Goal: Transaction & Acquisition: Purchase product/service

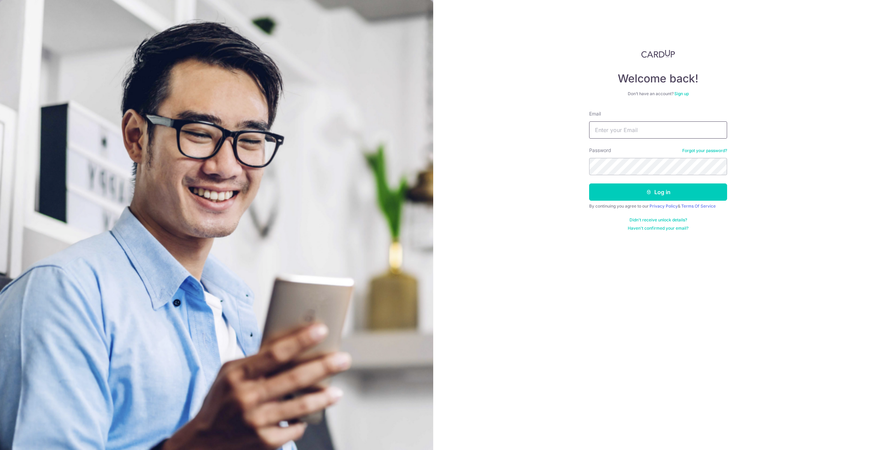
click at [626, 133] on input "Email" at bounding box center [658, 129] width 138 height 17
type input "christopher.dominic.goh@gmail.com"
click at [634, 189] on button "Log in" at bounding box center [658, 192] width 138 height 17
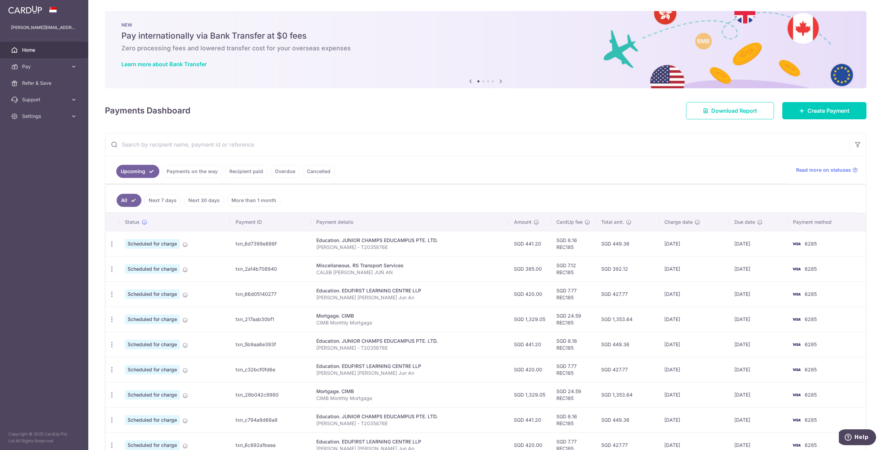
click at [205, 168] on link "Payments on the way" at bounding box center [192, 171] width 60 height 13
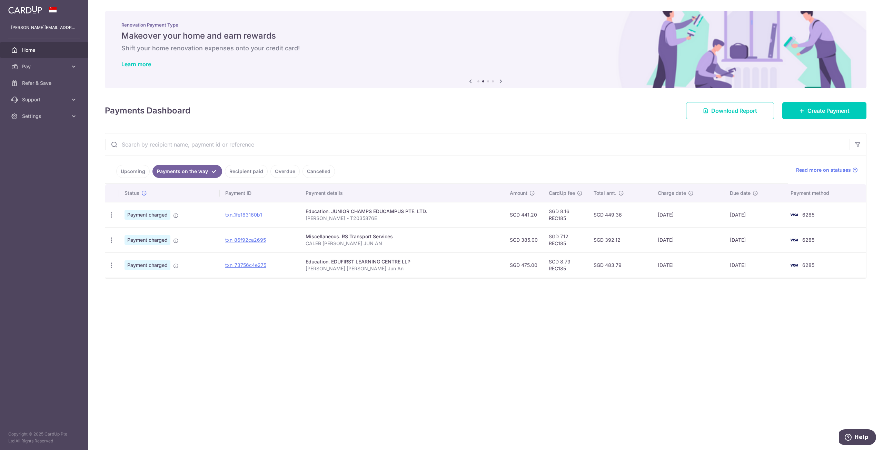
click at [242, 173] on link "Recipient paid" at bounding box center [246, 171] width 43 height 13
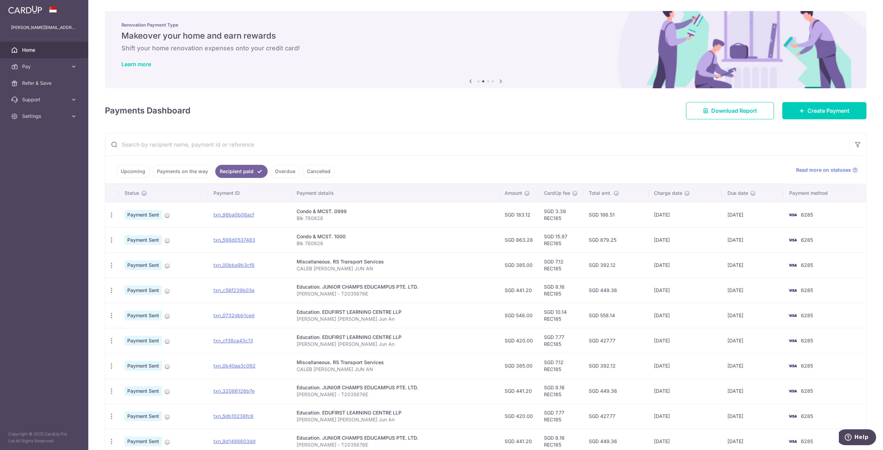
click at [132, 169] on link "Upcoming" at bounding box center [132, 171] width 33 height 13
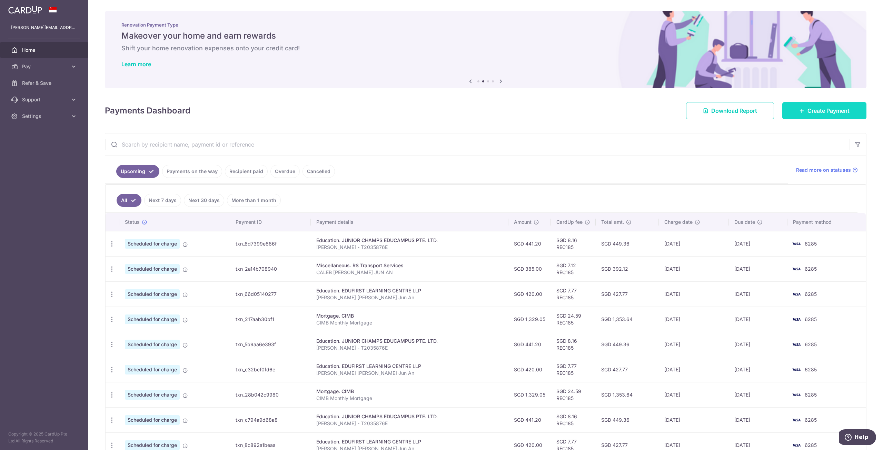
click at [808, 114] on span "Create Payment" at bounding box center [829, 111] width 42 height 8
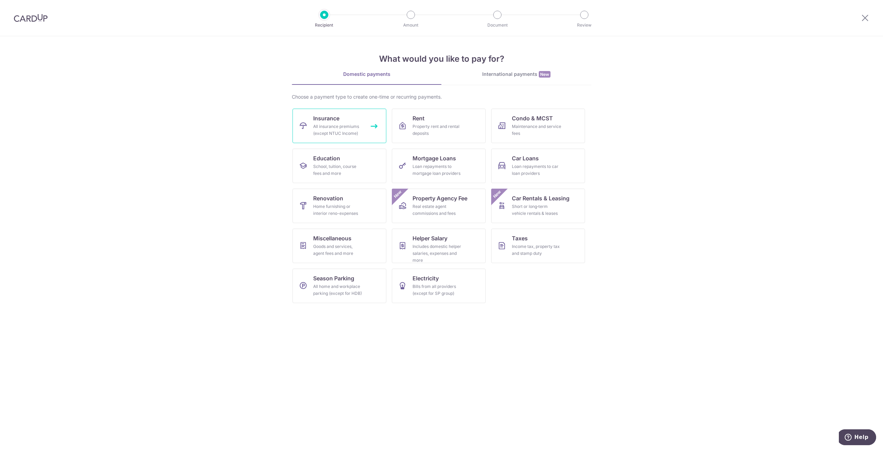
click at [347, 122] on link "Insurance All insurance premiums (except NTUC Income)" at bounding box center [340, 126] width 94 height 34
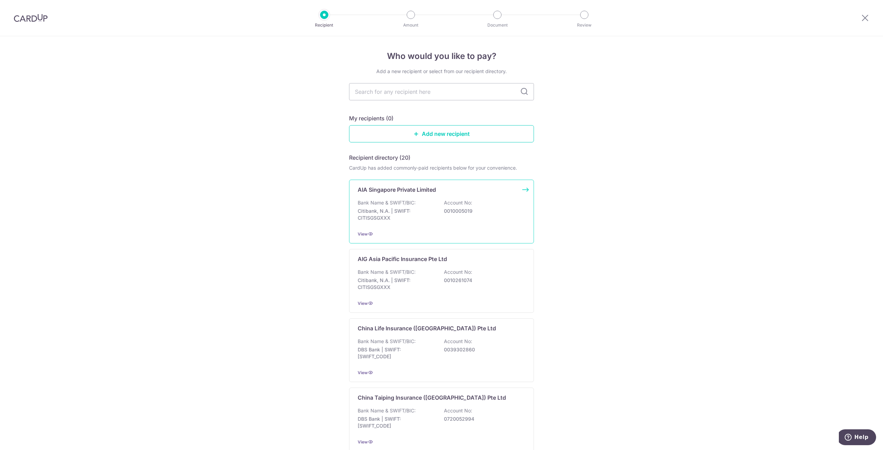
click at [465, 213] on p "0010005019" at bounding box center [482, 211] width 77 height 7
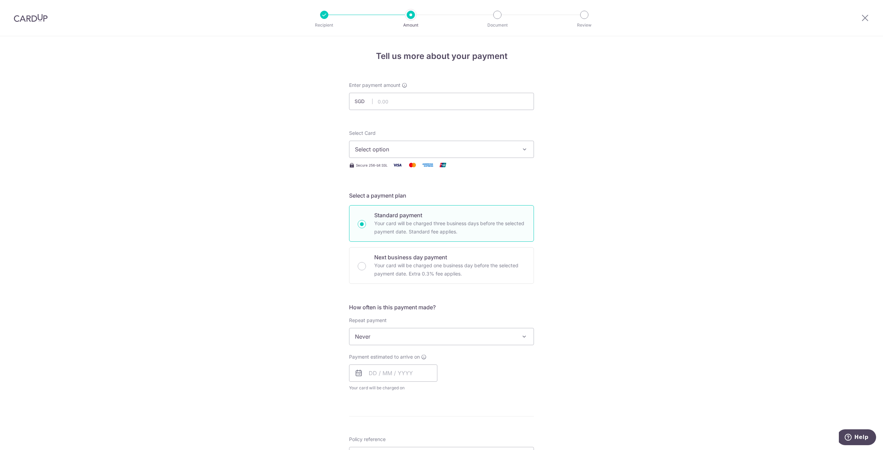
type input "247.08"
click at [436, 141] on button "Select option" at bounding box center [441, 149] width 185 height 17
drag, startPoint x: 416, startPoint y: 199, endPoint x: 436, endPoint y: 197, distance: 19.4
click at [416, 199] on span "**** 6285" at bounding box center [441, 199] width 173 height 8
click at [650, 199] on div "Tell us more about your payment Enter payment amount SGD 247.08 247.08 Select C…" at bounding box center [441, 348] width 883 height 624
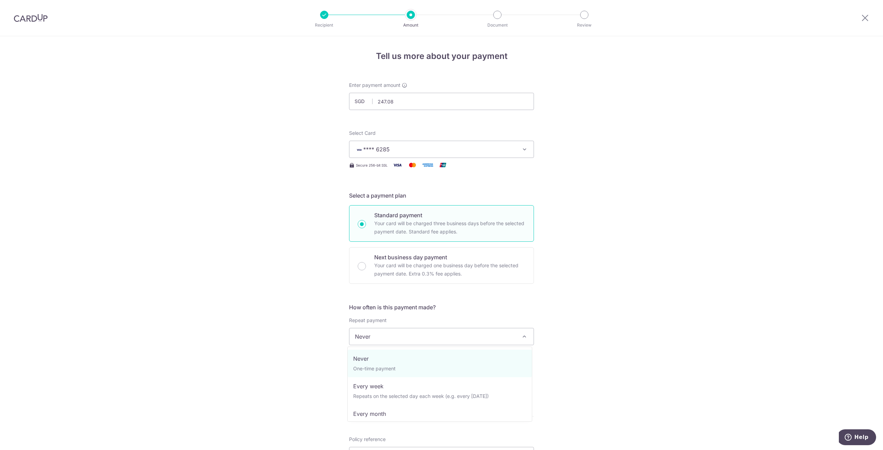
click at [423, 337] on span "Never" at bounding box center [441, 336] width 184 height 17
select select "3"
click at [615, 360] on div "Tell us more about your payment Enter payment amount SGD 247.08 247.08 Select C…" at bounding box center [441, 351] width 883 height 631
click at [371, 366] on input "text" at bounding box center [393, 373] width 88 height 17
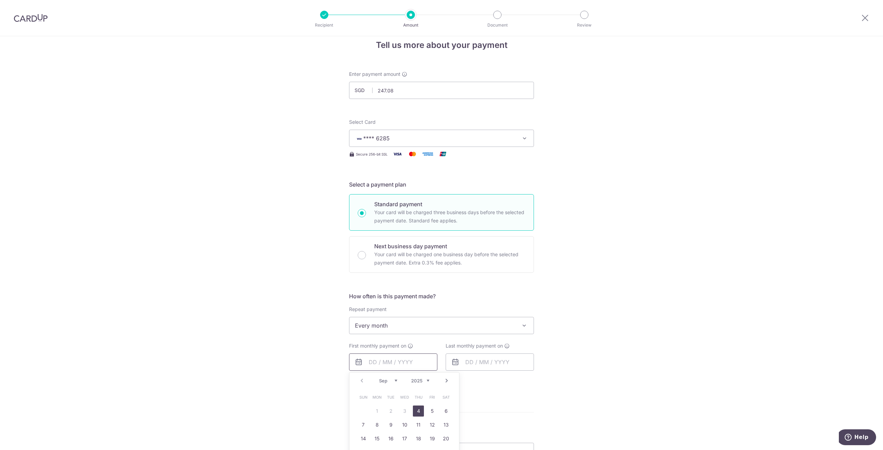
scroll to position [34, 0]
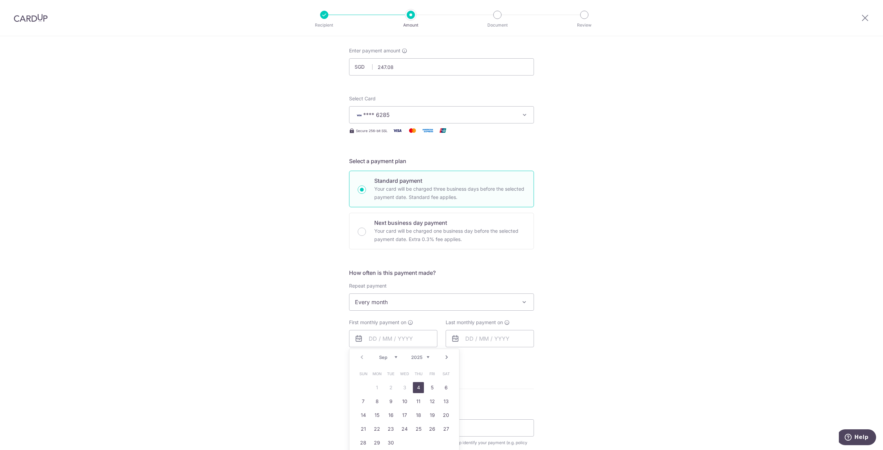
click at [418, 386] on link "4" at bounding box center [418, 387] width 11 height 11
type input "[DATE]"
click at [619, 350] on div "Tell us more about your payment Enter payment amount SGD 247.08 247.08 Select C…" at bounding box center [441, 331] width 883 height 659
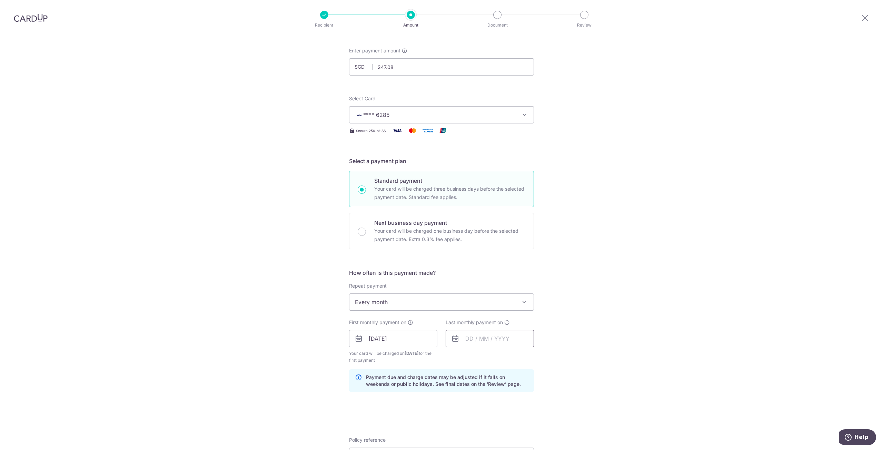
click at [471, 341] on input "text" at bounding box center [490, 338] width 88 height 17
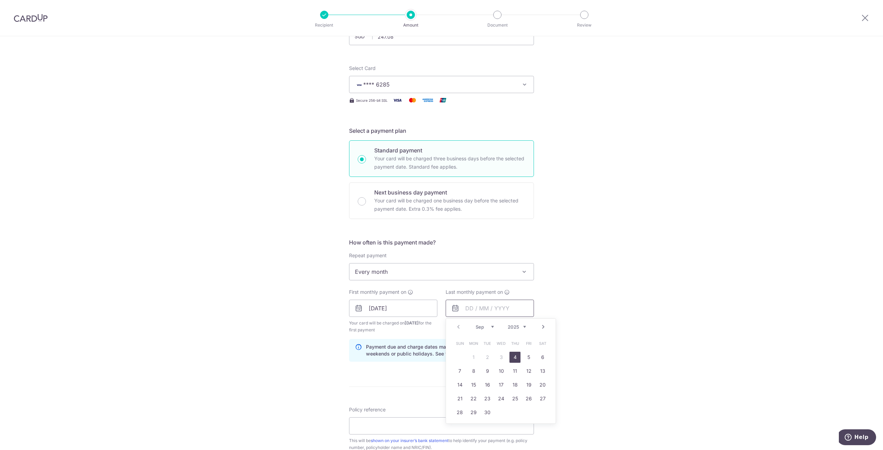
scroll to position [69, 0]
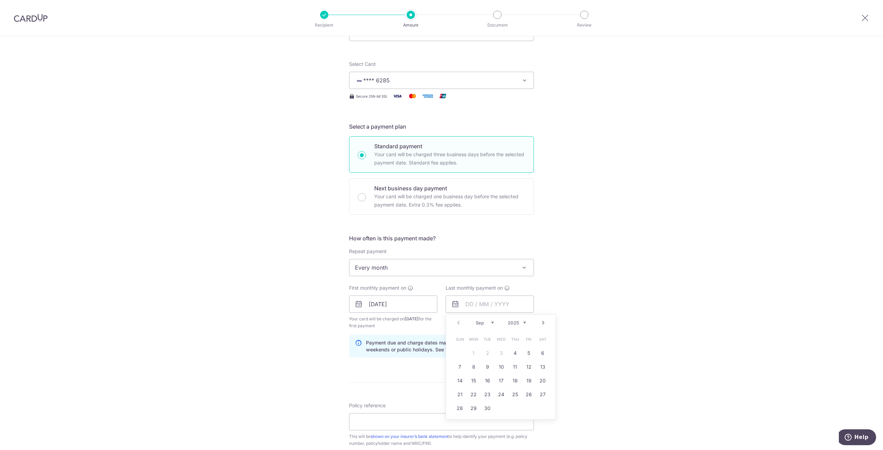
click at [542, 324] on link "Next" at bounding box center [543, 323] width 8 height 8
click at [542, 354] on link "4" at bounding box center [542, 353] width 11 height 11
type input "04/10/2025"
click at [639, 347] on div "Tell us more about your payment Enter payment amount SGD 247.08 247.08 Select C…" at bounding box center [441, 296] width 883 height 659
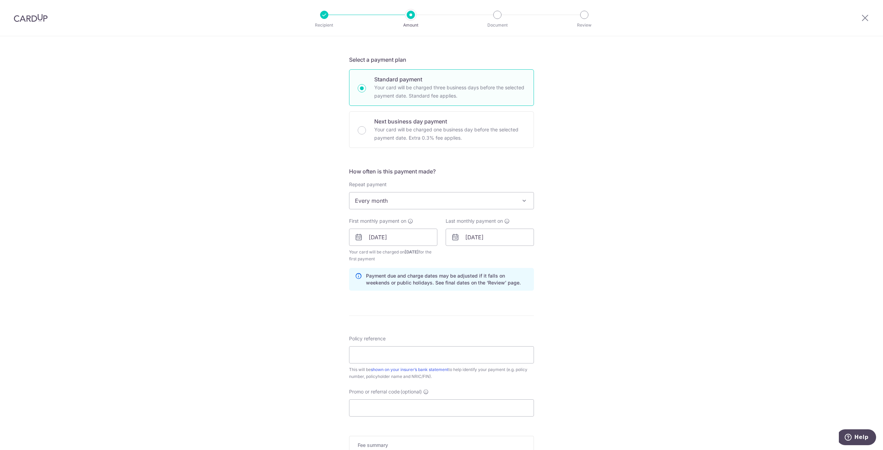
scroll to position [138, 0]
click at [448, 356] on input "Policy reference" at bounding box center [441, 352] width 185 height 17
type input "P557616345"
click at [611, 325] on div "Tell us more about your payment Enter payment amount SGD 247.08 247.08 Select C…" at bounding box center [441, 227] width 883 height 659
click at [387, 402] on input "Promo or referral code (optional)" at bounding box center [441, 405] width 185 height 17
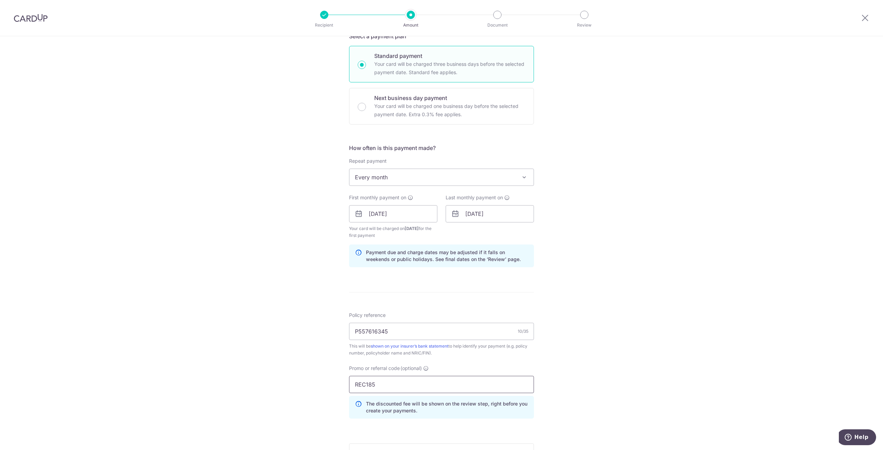
scroll to position [276, 0]
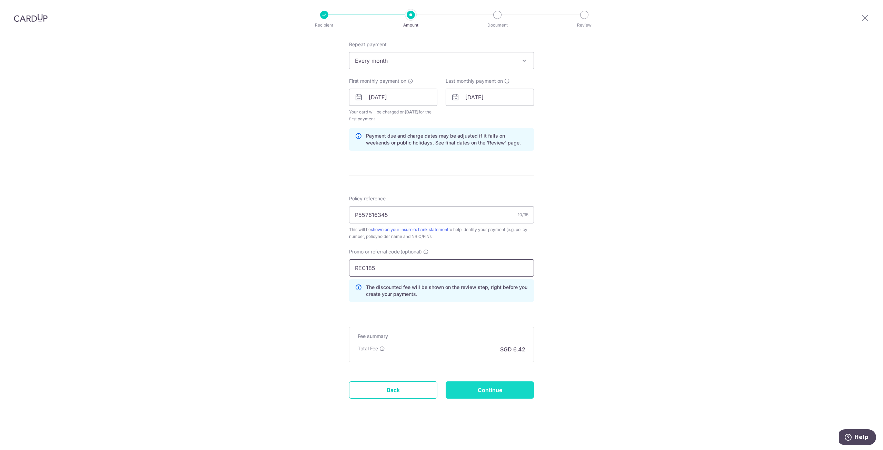
type input "REC185"
click at [497, 392] on input "Continue" at bounding box center [490, 390] width 88 height 17
type input "Create Schedule"
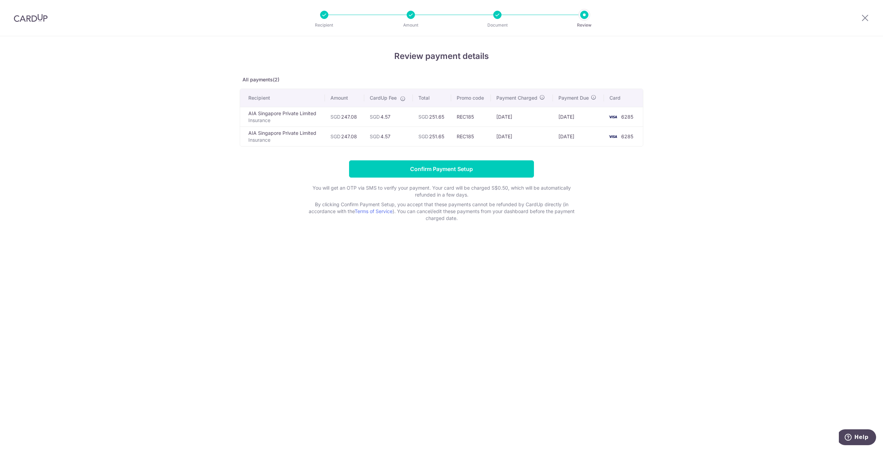
click at [174, 251] on div "Review payment details All payments(2) Recipient Amount CardUp Fee Total Promo …" at bounding box center [441, 243] width 883 height 414
click at [469, 170] on input "Confirm Payment Setup" at bounding box center [441, 168] width 185 height 17
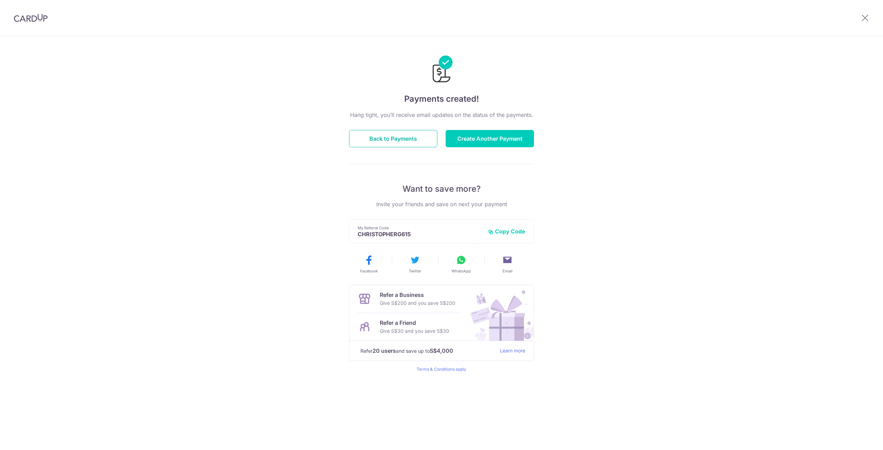
click at [413, 141] on button "Back to Payments" at bounding box center [393, 138] width 88 height 17
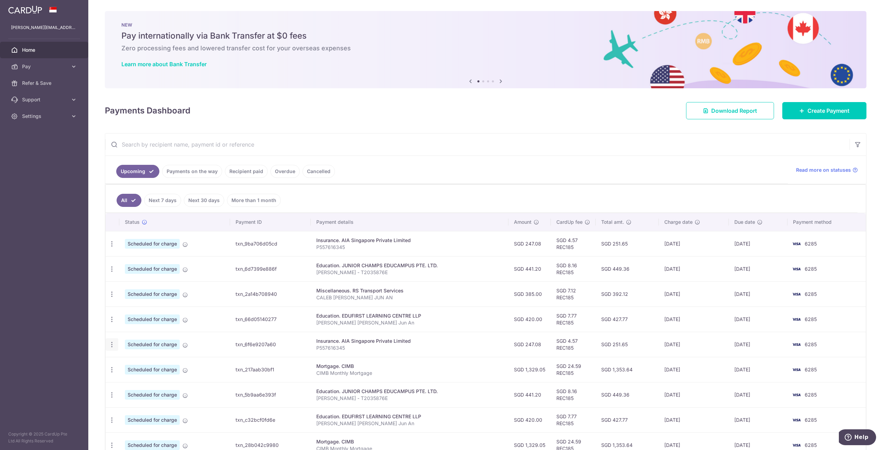
click at [113, 345] on icon "button" at bounding box center [111, 344] width 7 height 7
click at [166, 379] on span "Cancel payment" at bounding box center [149, 380] width 46 height 8
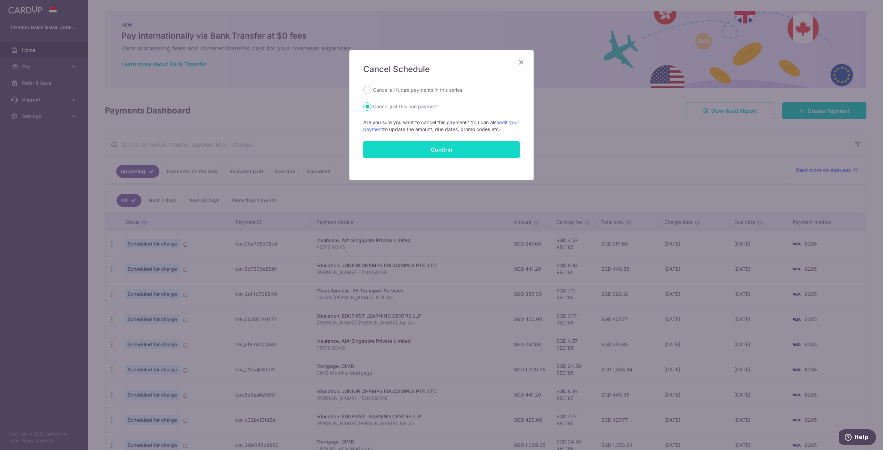
click at [436, 150] on button "Confirm" at bounding box center [441, 149] width 157 height 17
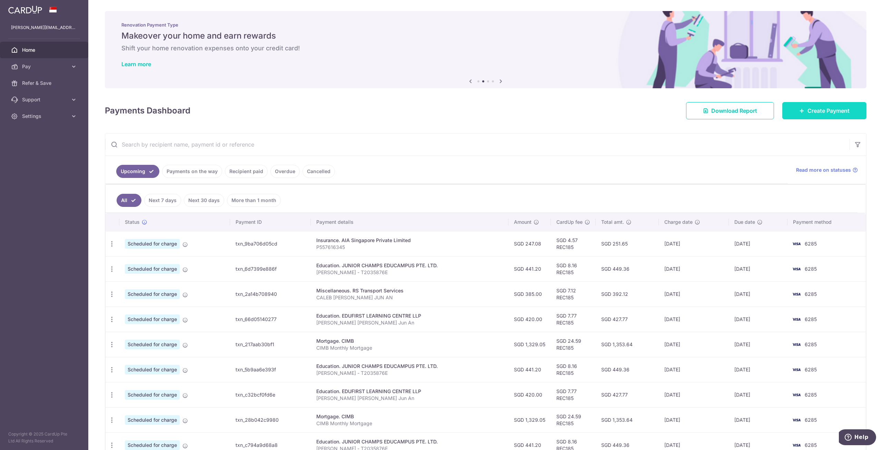
click at [831, 112] on span "Create Payment" at bounding box center [829, 111] width 42 height 8
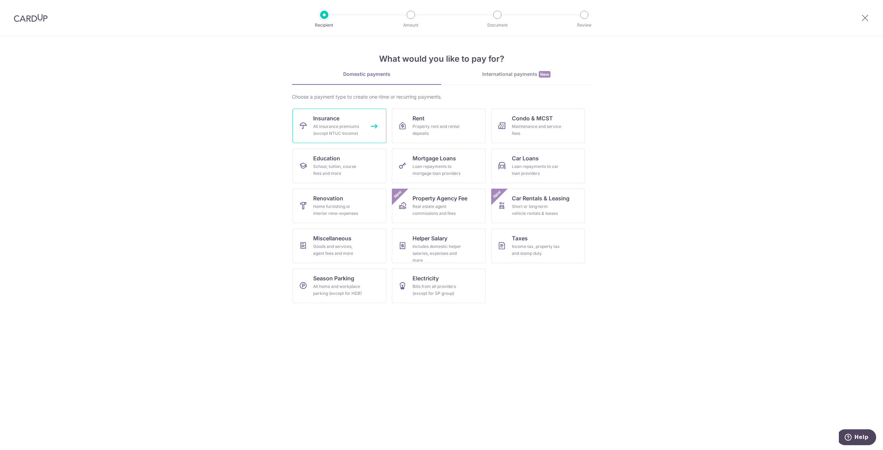
click at [355, 123] on link "Insurance All insurance premiums (except NTUC Income)" at bounding box center [340, 126] width 94 height 34
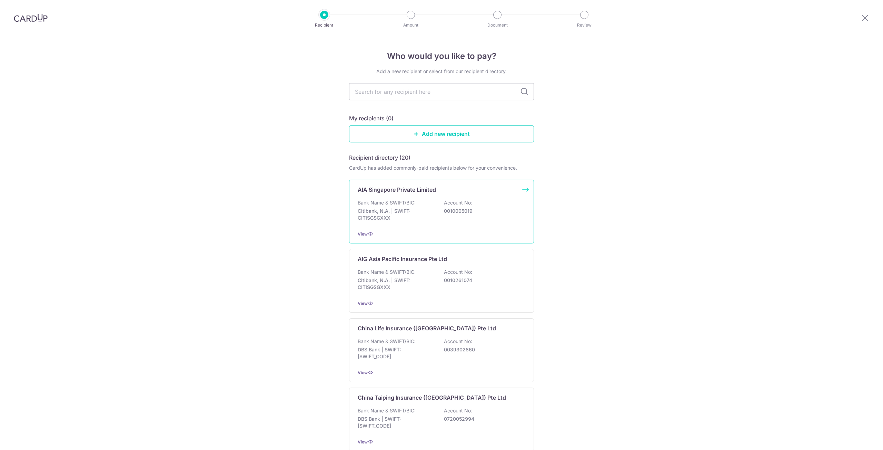
click at [422, 214] on p "Citibank, N.A. | SWIFT: CITISGSGXXX" at bounding box center [396, 215] width 77 height 14
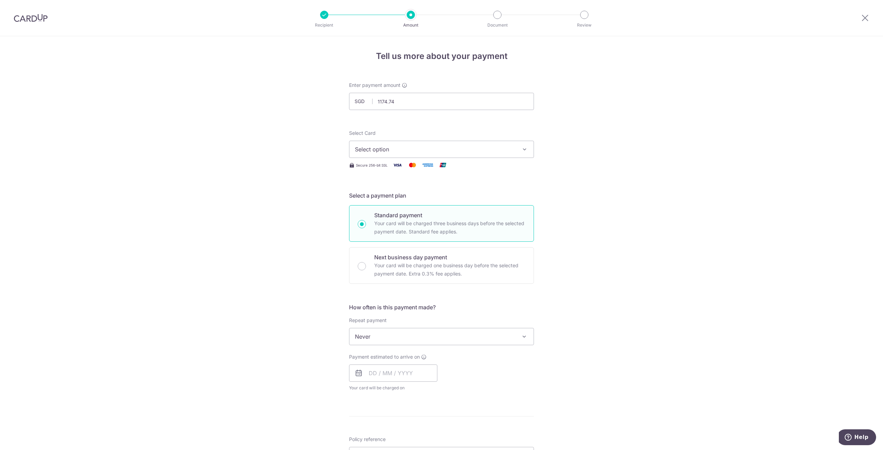
click at [674, 151] on div "Tell us more about your payment Enter payment amount SGD 1174.74 Select Card Se…" at bounding box center [441, 348] width 883 height 624
type input "1,174.74"
click at [501, 152] on span "Select option" at bounding box center [435, 149] width 161 height 8
click at [452, 201] on span "**** 6285" at bounding box center [441, 199] width 173 height 8
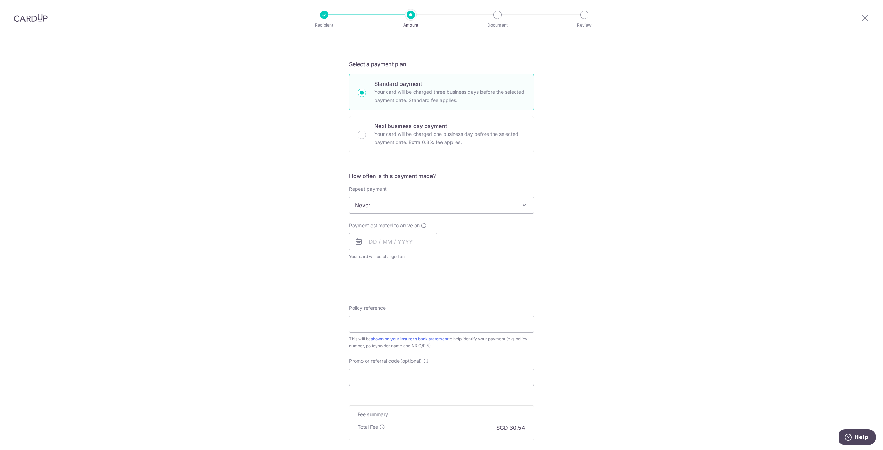
scroll to position [138, 0]
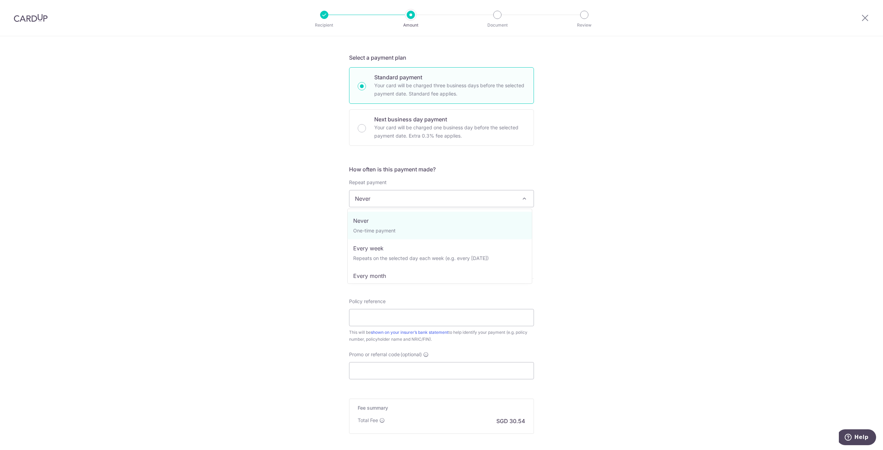
click at [447, 200] on span "Never" at bounding box center [441, 198] width 184 height 17
select select "3"
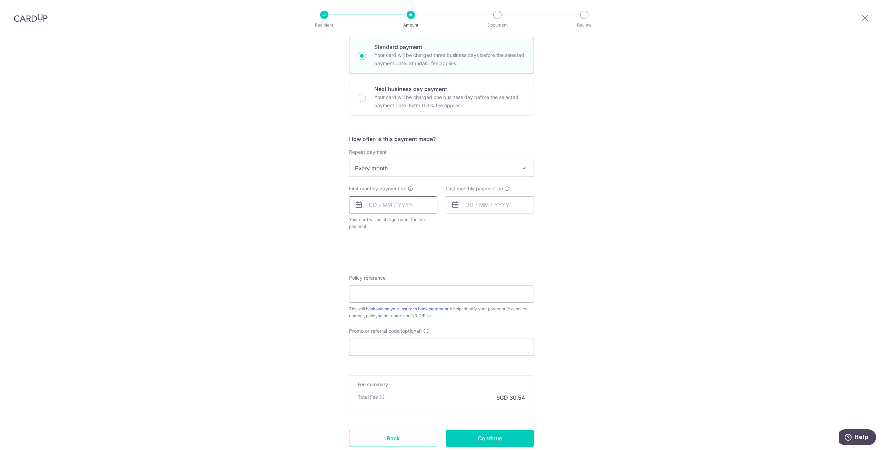
scroll to position [172, 0]
click at [382, 195] on input "text" at bounding box center [393, 200] width 88 height 17
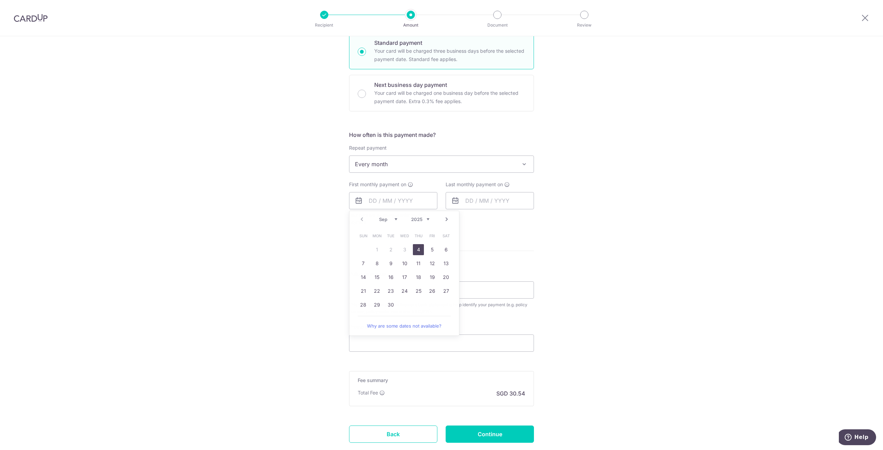
click at [623, 231] on div "Tell us more about your payment Enter payment amount SGD 1,174.74 1174.74 Selec…" at bounding box center [441, 179] width 883 height 631
click at [389, 207] on input "text" at bounding box center [393, 200] width 88 height 17
click at [402, 266] on link "10" at bounding box center [404, 263] width 11 height 11
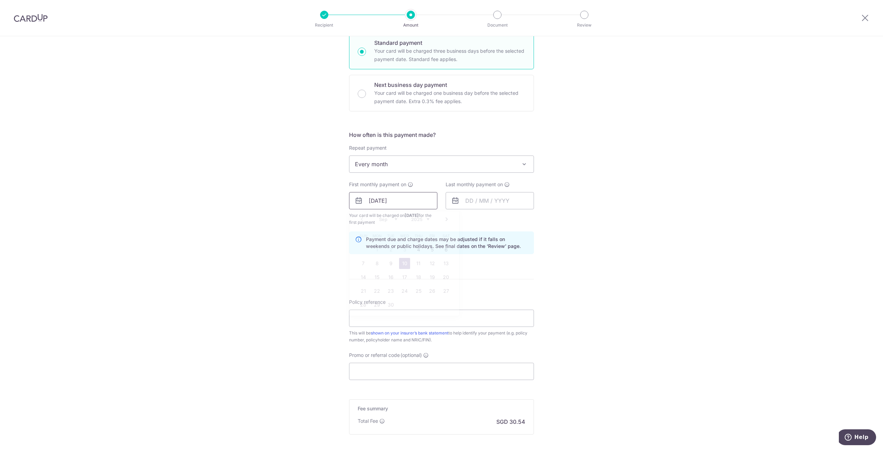
click at [393, 195] on input "10/09/2025" at bounding box center [393, 200] width 88 height 17
click at [433, 263] on link "12" at bounding box center [432, 263] width 11 height 11
type input "12/09/2025"
click at [496, 202] on input "text" at bounding box center [490, 200] width 88 height 17
click at [544, 218] on link "Next" at bounding box center [543, 219] width 8 height 8
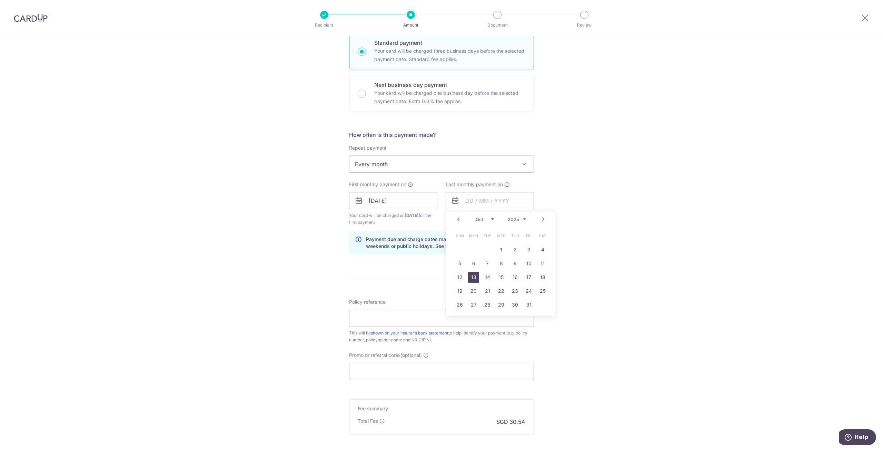
click at [463, 281] on link "12" at bounding box center [459, 277] width 11 height 11
type input "[DATE]"
click at [677, 253] on div "Tell us more about your payment Enter payment amount SGD 1,174.74 1174.74 Selec…" at bounding box center [441, 193] width 883 height 659
click at [414, 321] on input "Policy reference" at bounding box center [441, 318] width 185 height 17
type input "H"
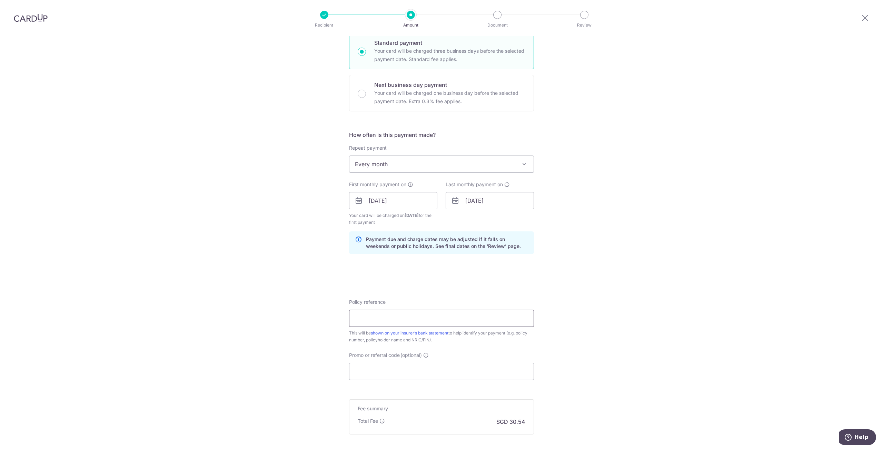
type input "E"
click at [421, 319] on input "H235797094" at bounding box center [441, 318] width 185 height 17
type input "H235797094"
click at [437, 368] on input "Promo or referral code (optional)" at bounding box center [441, 371] width 185 height 17
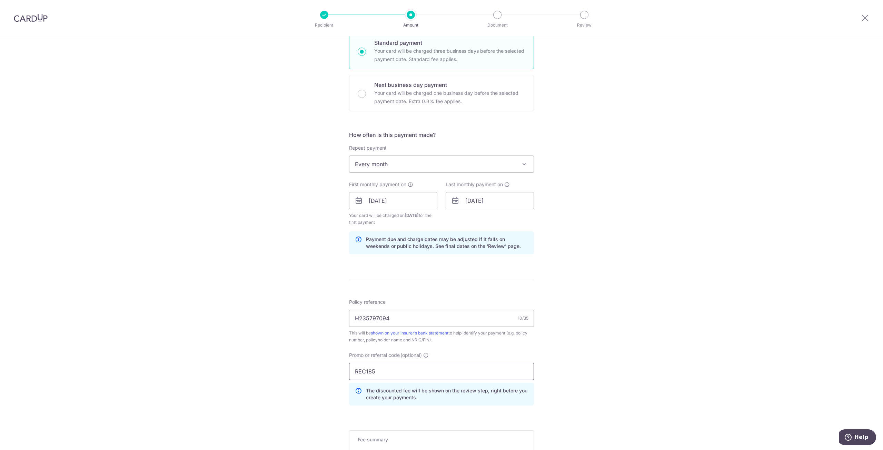
type input "REC185"
click at [655, 311] on div "Tell us more about your payment Enter payment amount SGD 1,174.74 1174.74 Selec…" at bounding box center [441, 209] width 883 height 690
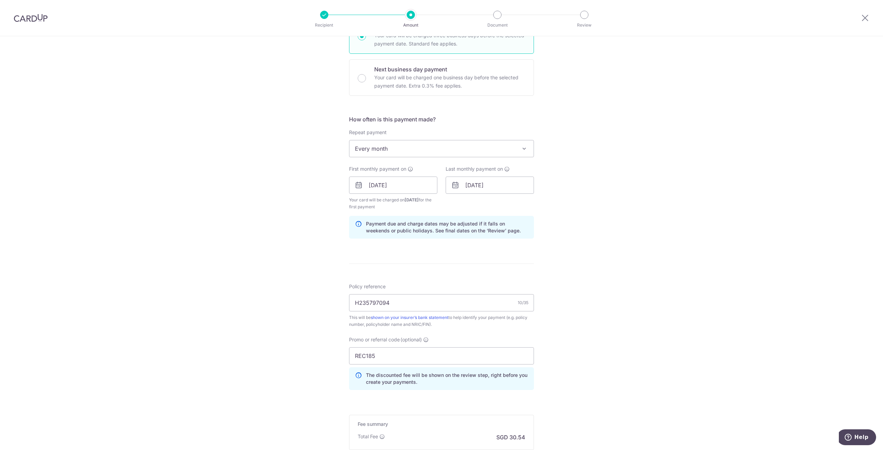
scroll to position [276, 0]
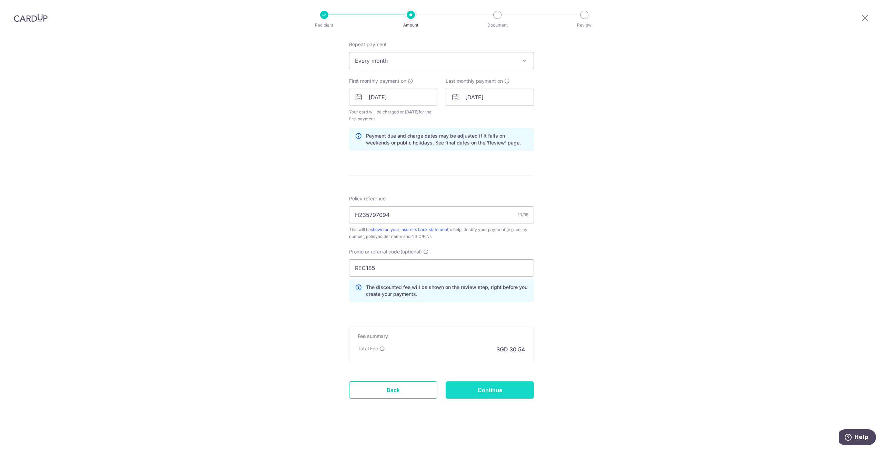
click at [496, 392] on input "Continue" at bounding box center [490, 390] width 88 height 17
type input "Create Schedule"
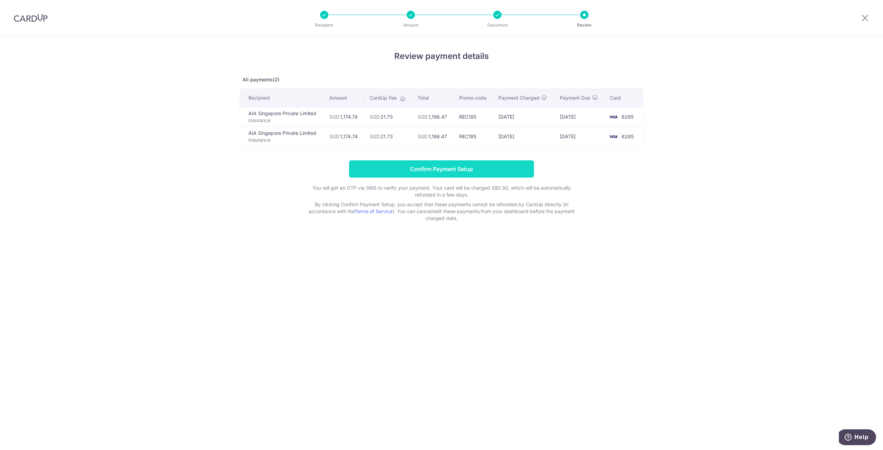
click at [381, 170] on input "Confirm Payment Setup" at bounding box center [441, 168] width 185 height 17
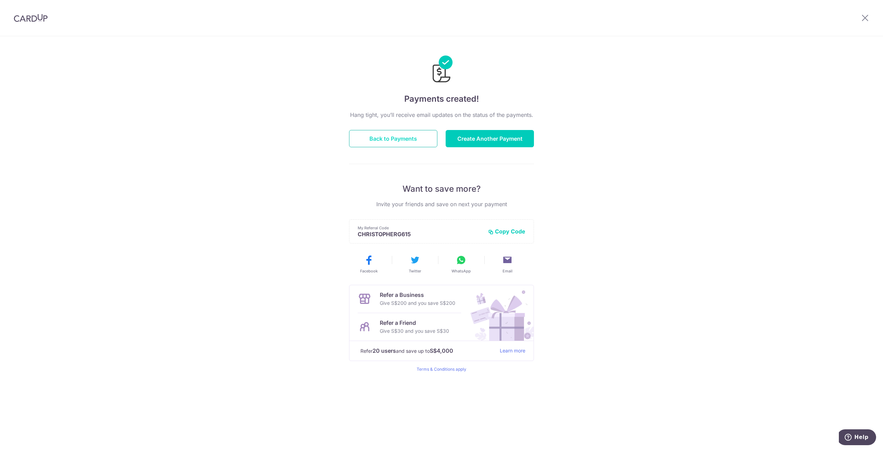
click at [390, 132] on button "Back to Payments" at bounding box center [393, 138] width 88 height 17
click at [406, 135] on button "Back to Payments" at bounding box center [393, 138] width 88 height 17
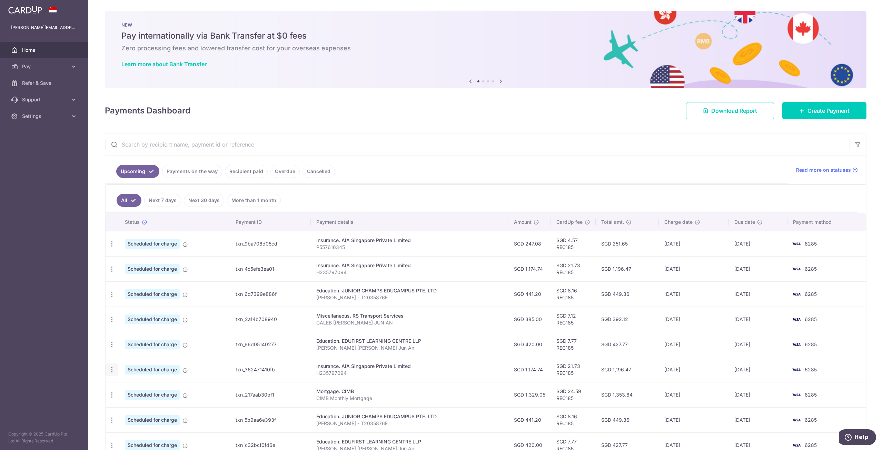
click at [112, 372] on icon "button" at bounding box center [111, 369] width 7 height 7
click at [161, 402] on span "Cancel payment" at bounding box center [149, 406] width 46 height 8
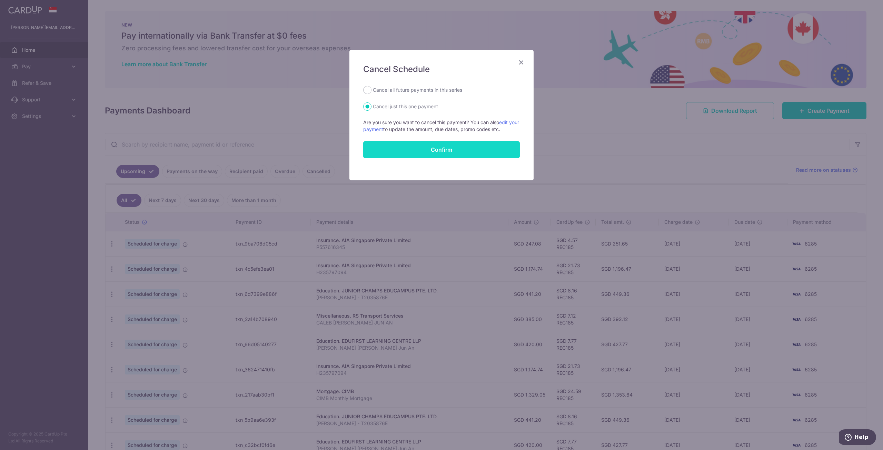
click at [452, 152] on button "Confirm" at bounding box center [441, 149] width 157 height 17
